Goal: Transaction & Acquisition: Purchase product/service

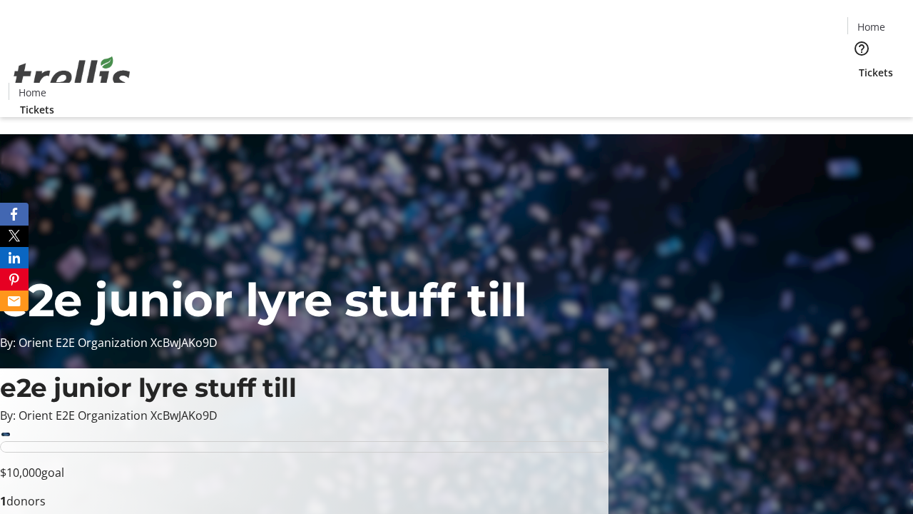
click at [859, 65] on span "Tickets" at bounding box center [876, 72] width 34 height 15
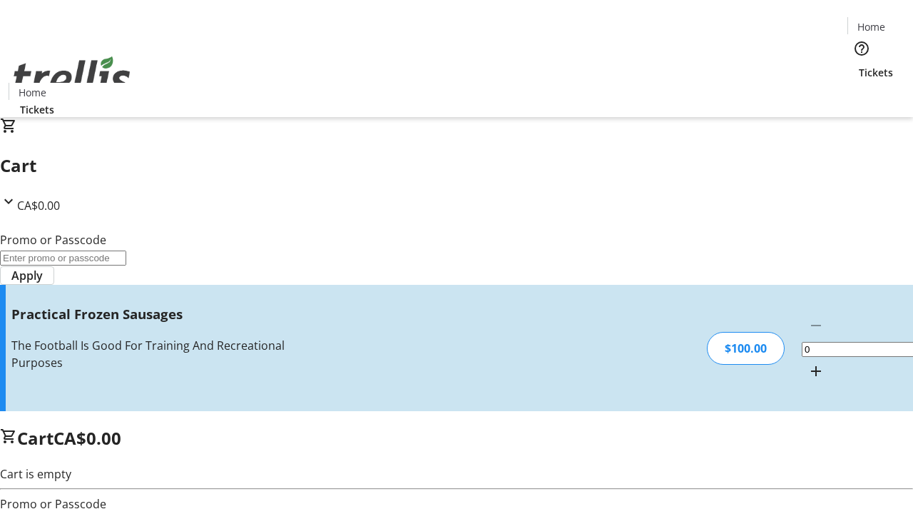
click at [807, 362] on mat-icon "Increment by one" at bounding box center [815, 370] width 17 height 17
type input "1"
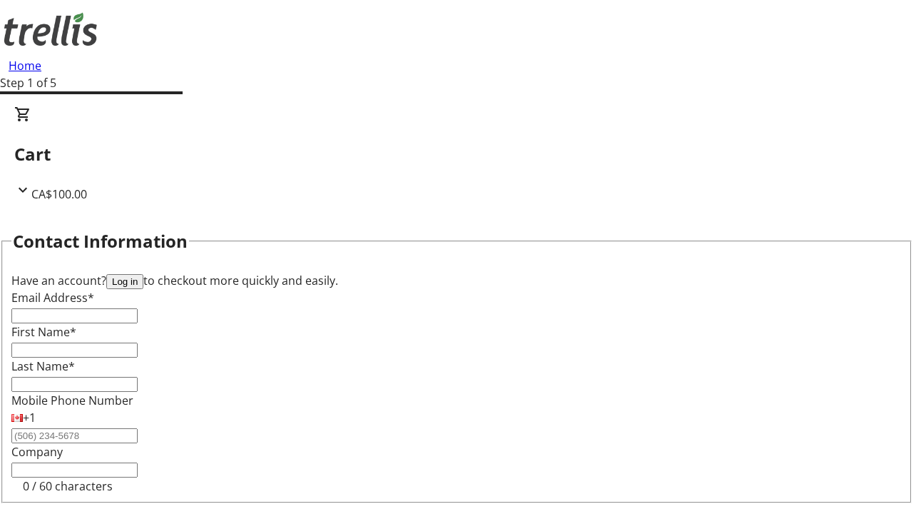
type input "FREE"
type input "[EMAIL_ADDRESS][DOMAIN_NAME]"
type input "Garnet"
type input "Denesik"
